Goal: Book appointment/travel/reservation

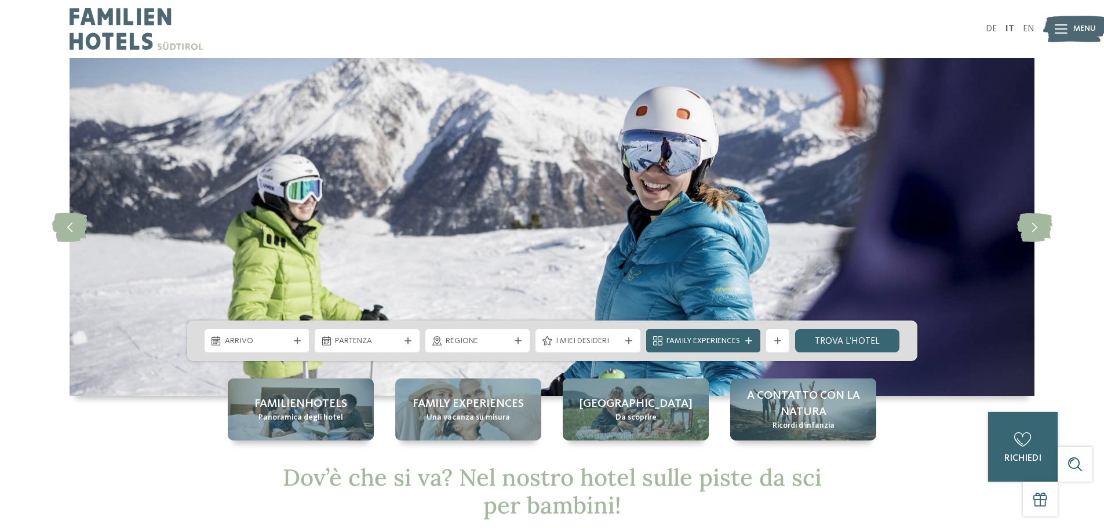
click at [293, 338] on div at bounding box center [298, 340] width 12 height 7
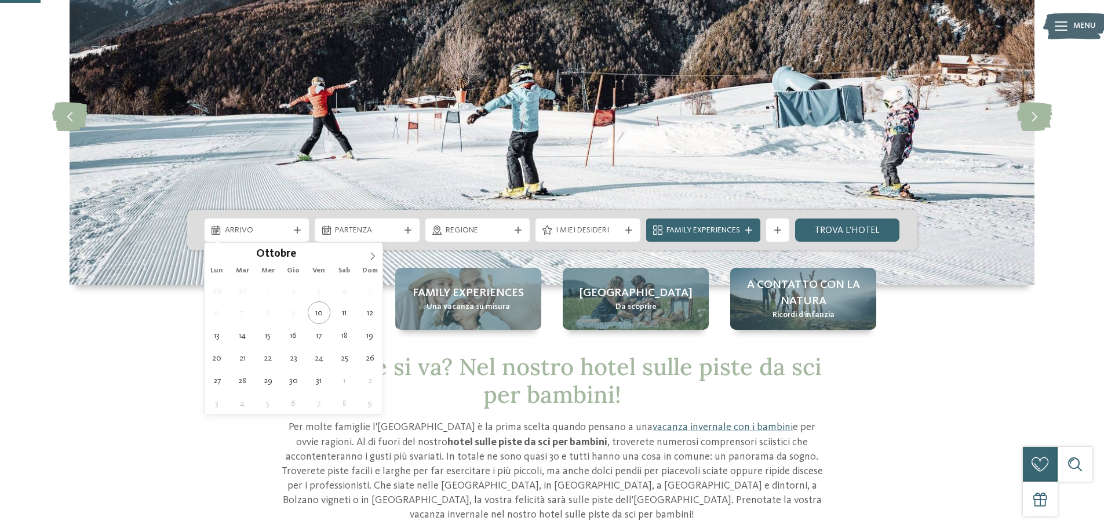
scroll to position [116, 0]
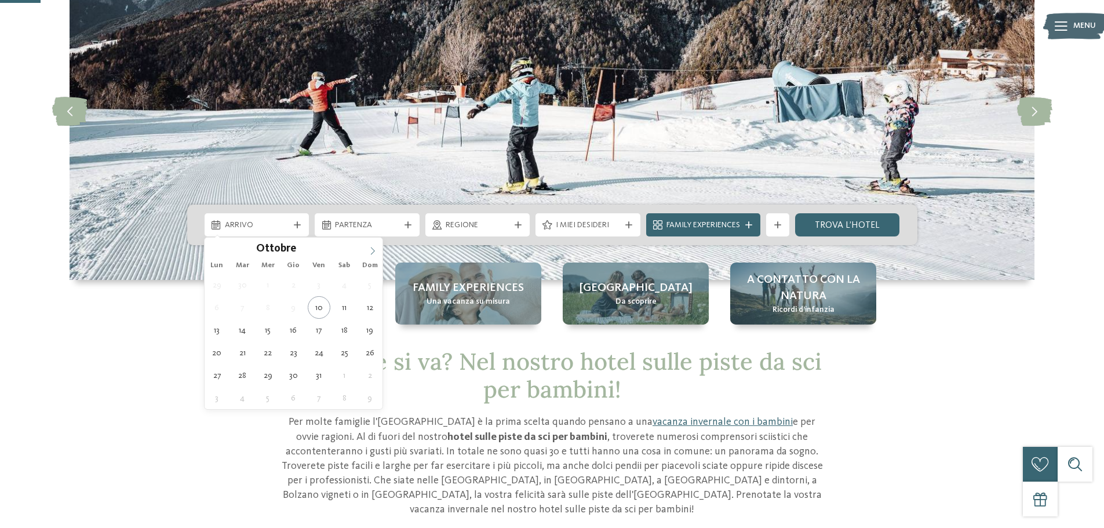
click at [368, 244] on span at bounding box center [373, 248] width 20 height 20
type input "****"
click at [368, 244] on span at bounding box center [373, 248] width 20 height 20
type div "10.01.2026"
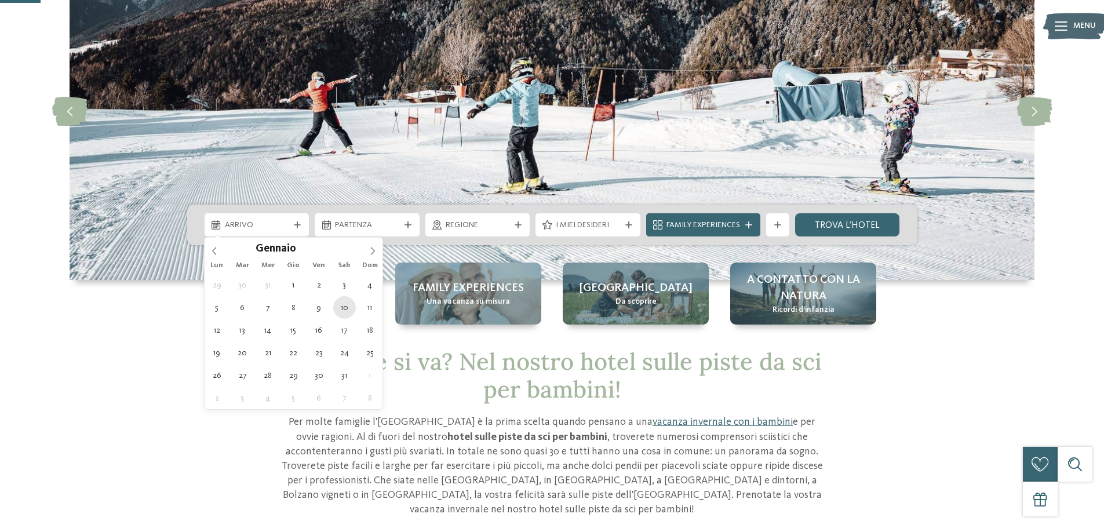
type input "****"
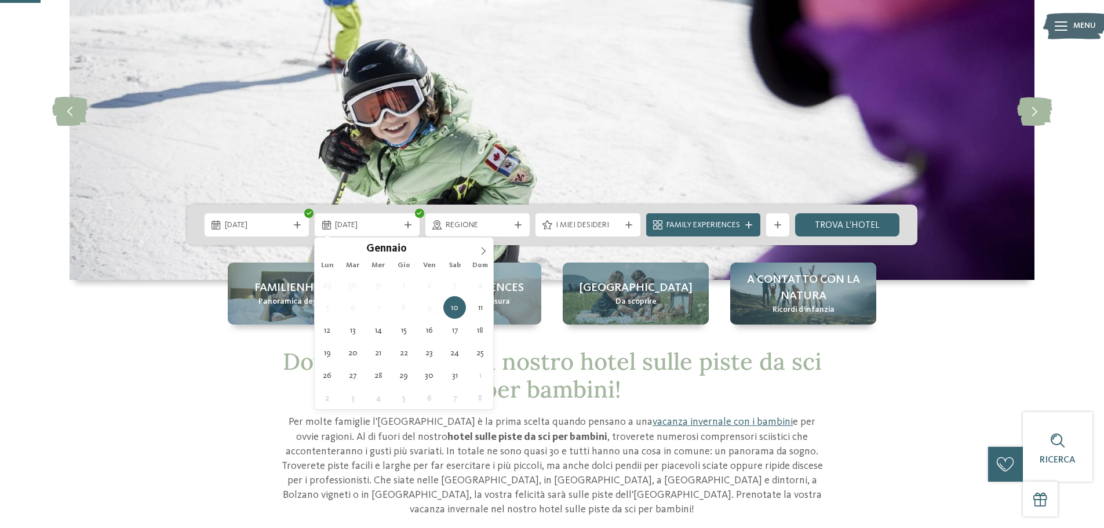
click at [370, 228] on span "10.01.2026" at bounding box center [367, 226] width 64 height 12
type div "17.01.2026"
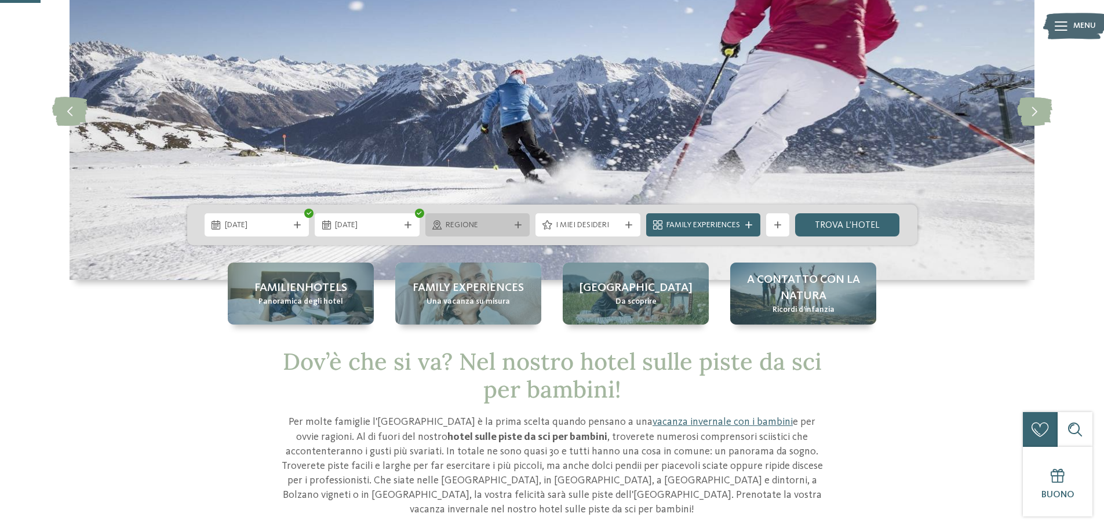
click at [510, 221] on div "Regione" at bounding box center [478, 225] width 70 height 13
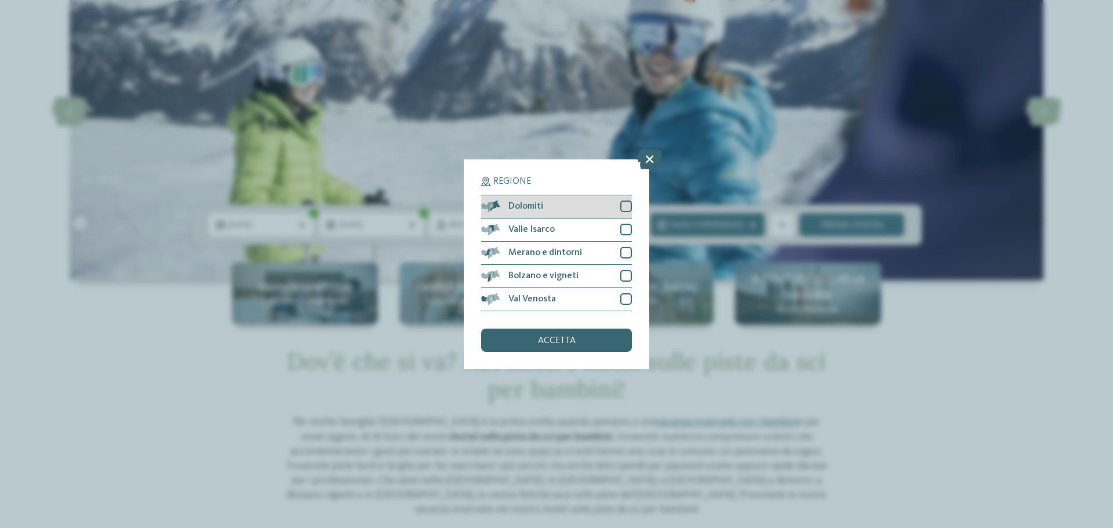
click at [629, 205] on div at bounding box center [626, 207] width 12 height 12
click at [567, 336] on span "accetta" at bounding box center [557, 340] width 38 height 9
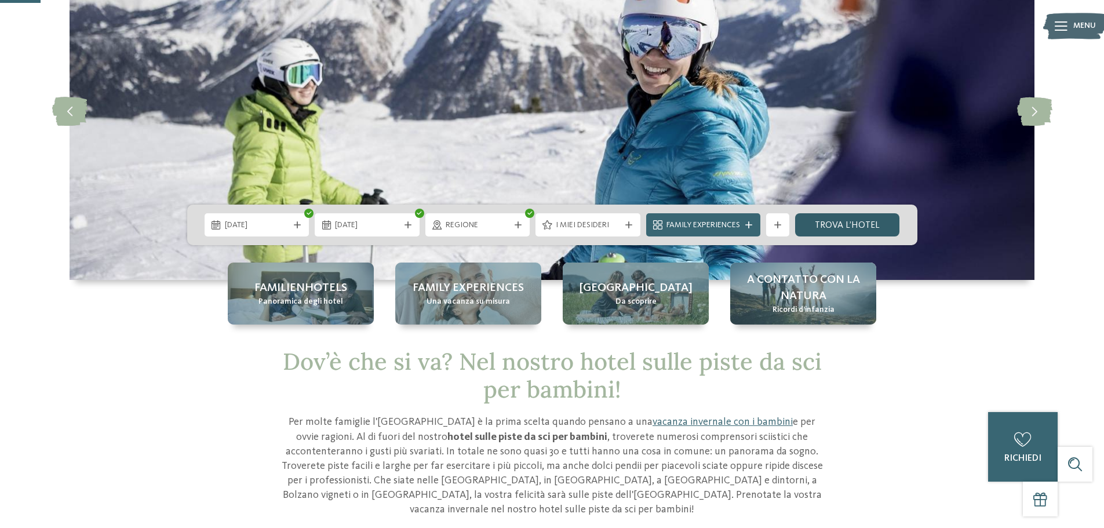
click at [845, 227] on link "trova l’hotel" at bounding box center [847, 224] width 105 height 23
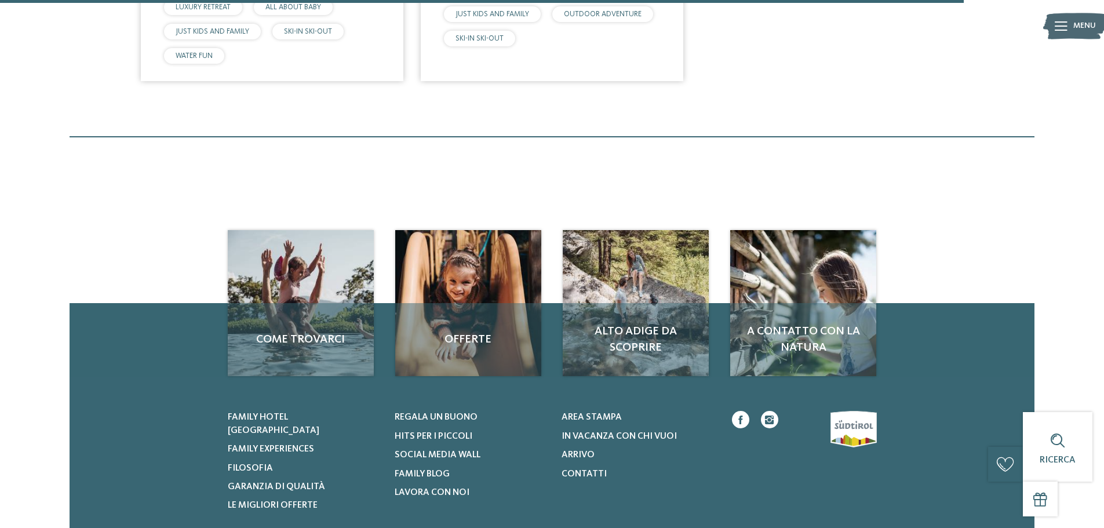
scroll to position [1540, 0]
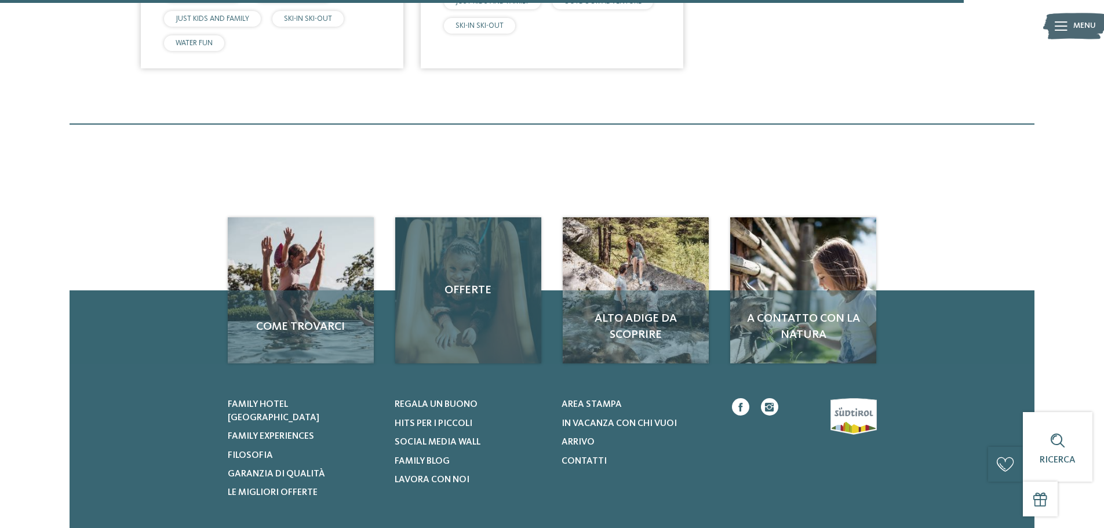
click at [479, 305] on div "Offerte" at bounding box center [468, 290] width 146 height 146
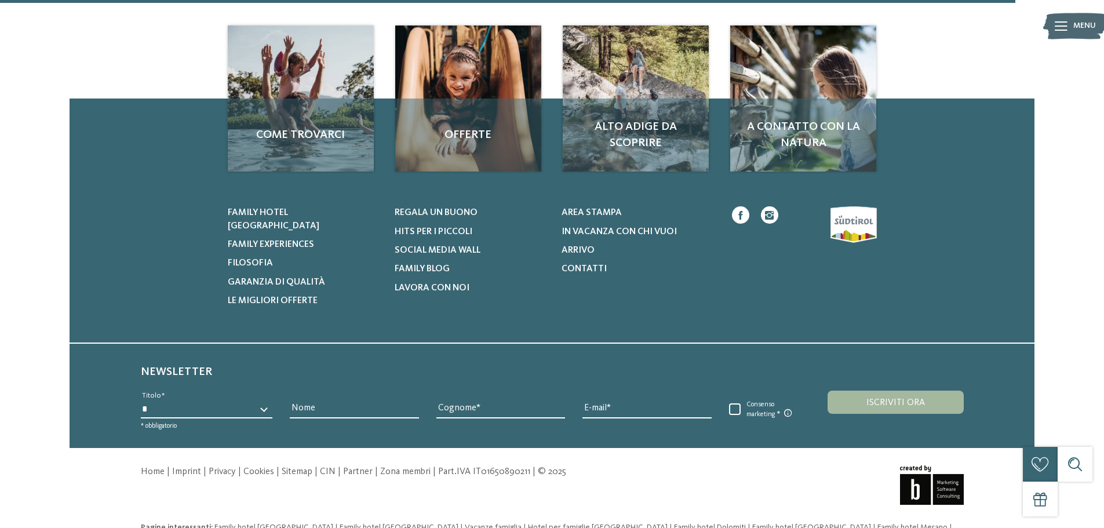
scroll to position [1050, 0]
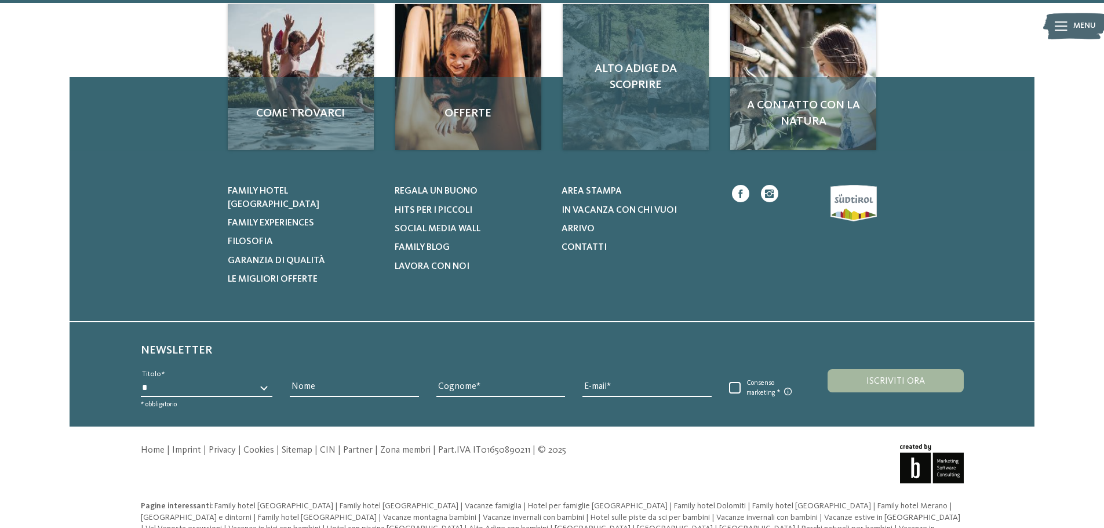
click at [663, 93] on div "Alto Adige da scoprire" at bounding box center [636, 77] width 146 height 146
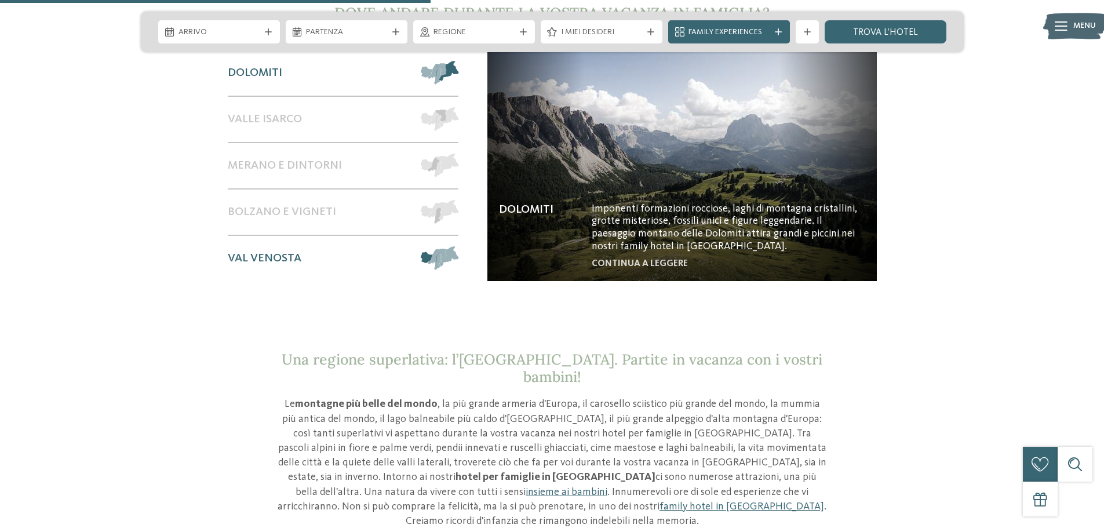
scroll to position [928, 0]
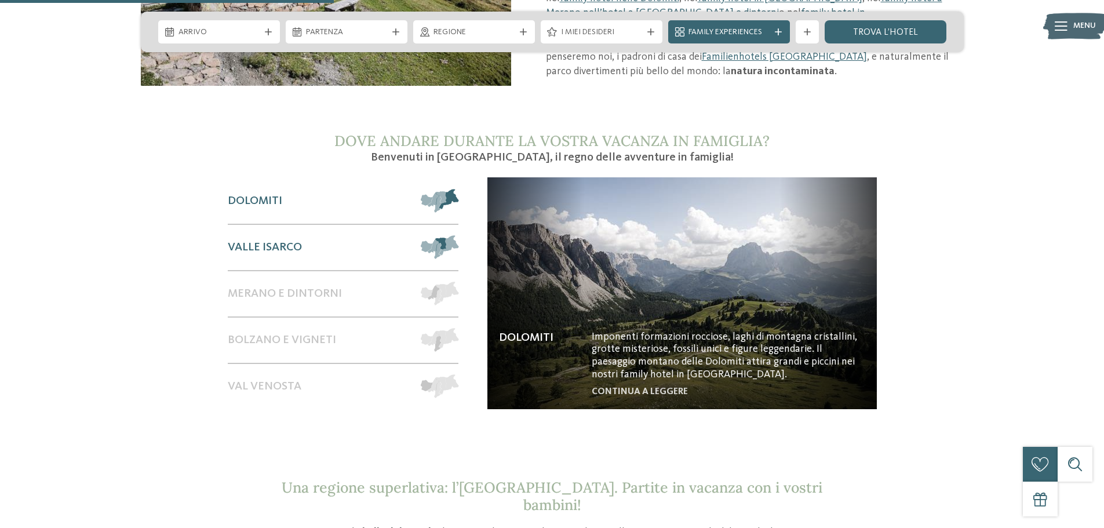
click at [272, 243] on div "Valle Isarco" at bounding box center [319, 247] width 182 height 45
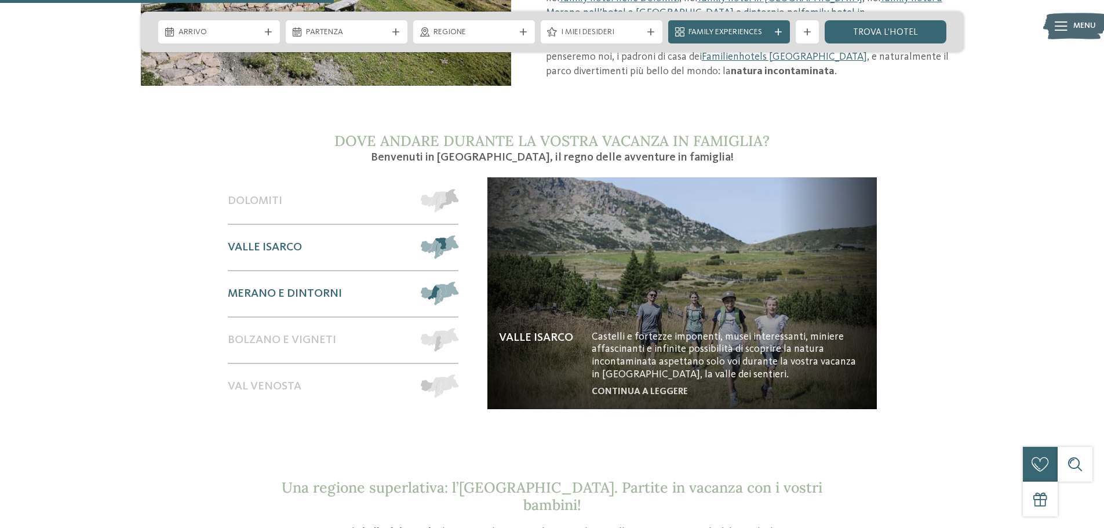
click at [320, 271] on div "Merano e dintorni" at bounding box center [319, 293] width 182 height 45
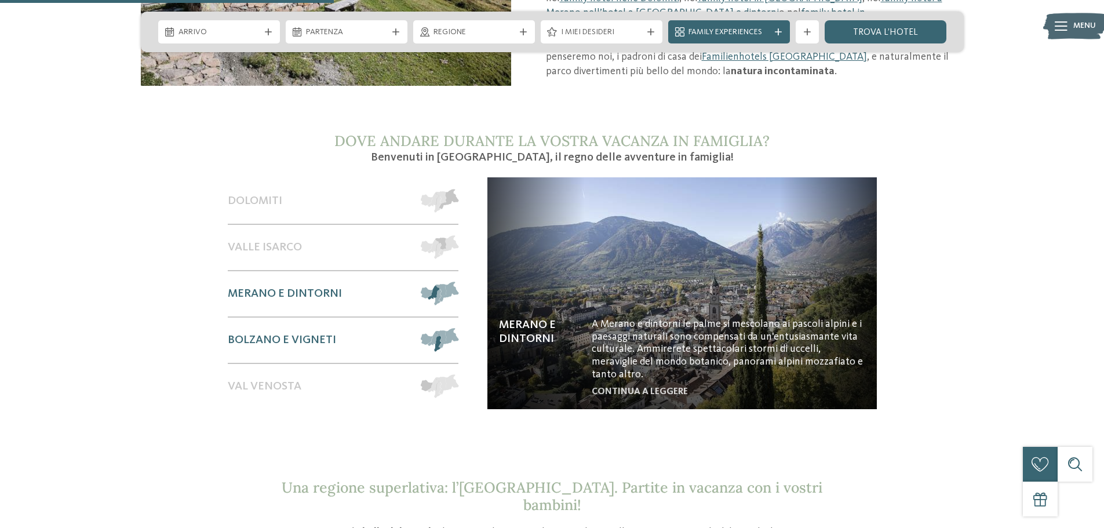
click at [296, 333] on span "Bolzano e vigneti" at bounding box center [282, 340] width 108 height 14
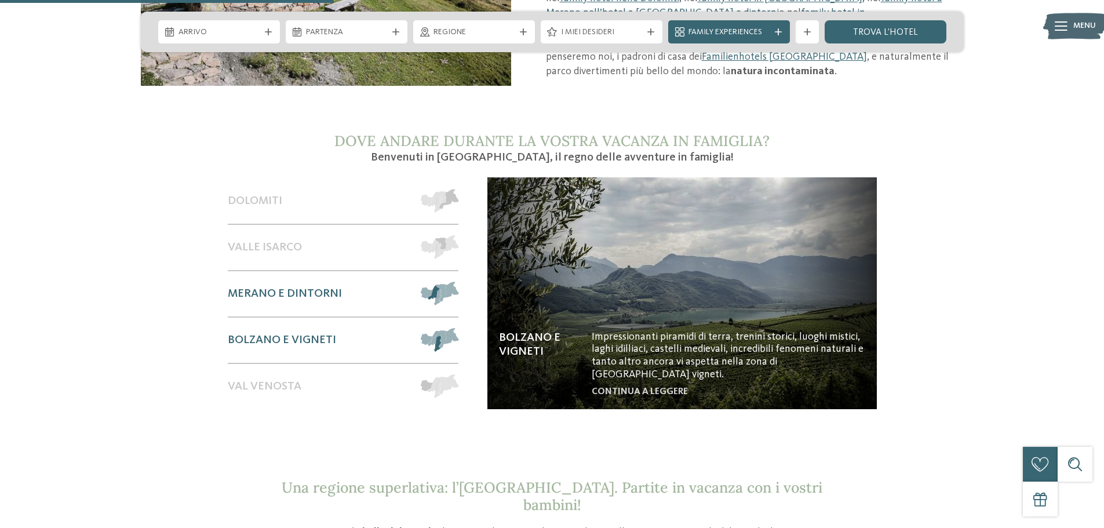
click at [302, 287] on span "Merano e dintorni" at bounding box center [285, 294] width 114 height 14
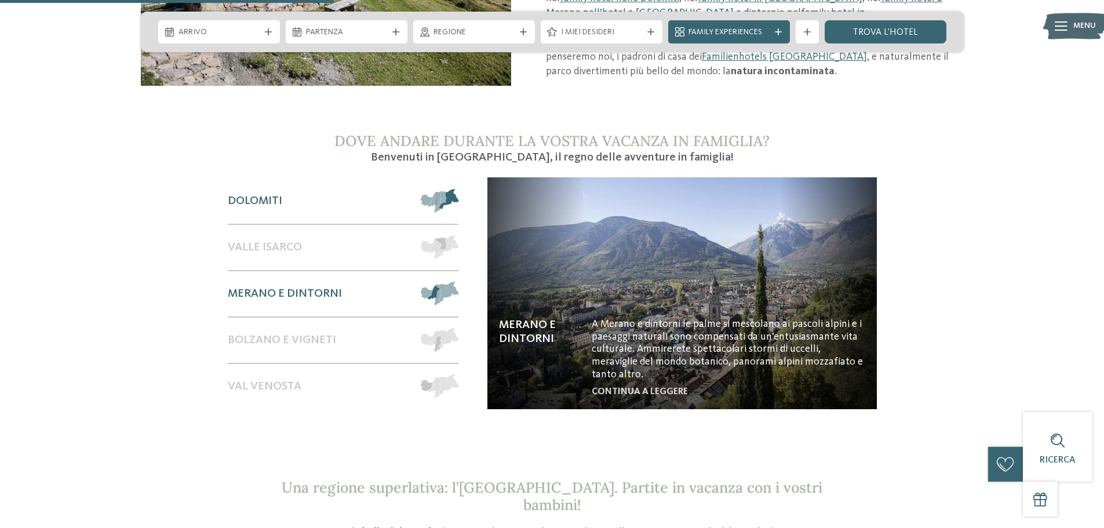
drag, startPoint x: 273, startPoint y: 234, endPoint x: 277, endPoint y: 199, distance: 35.6
click at [274, 241] on span "Valle Isarco" at bounding box center [265, 248] width 74 height 14
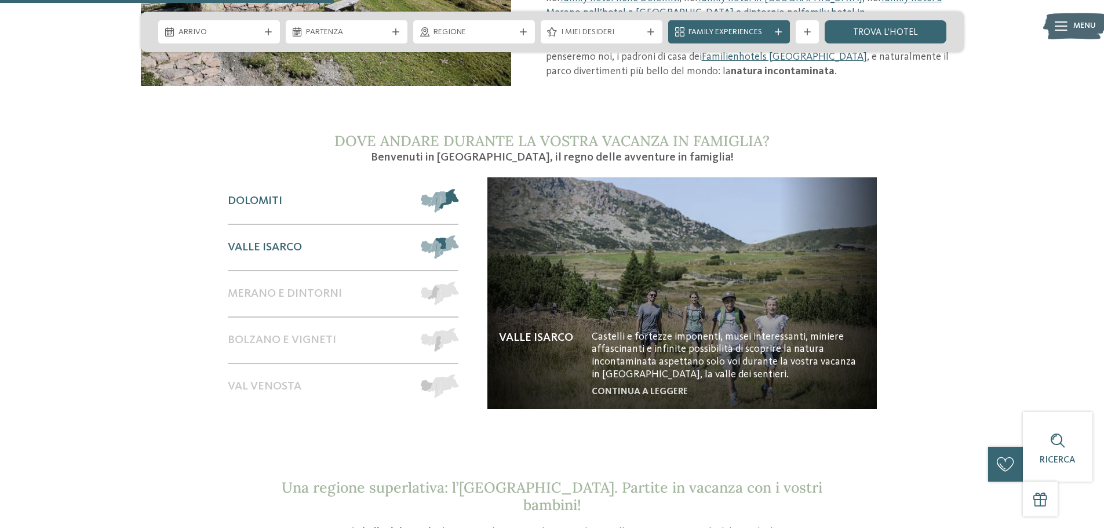
click at [270, 194] on span "Dolomiti" at bounding box center [255, 201] width 54 height 14
